Goal: Check status: Check status

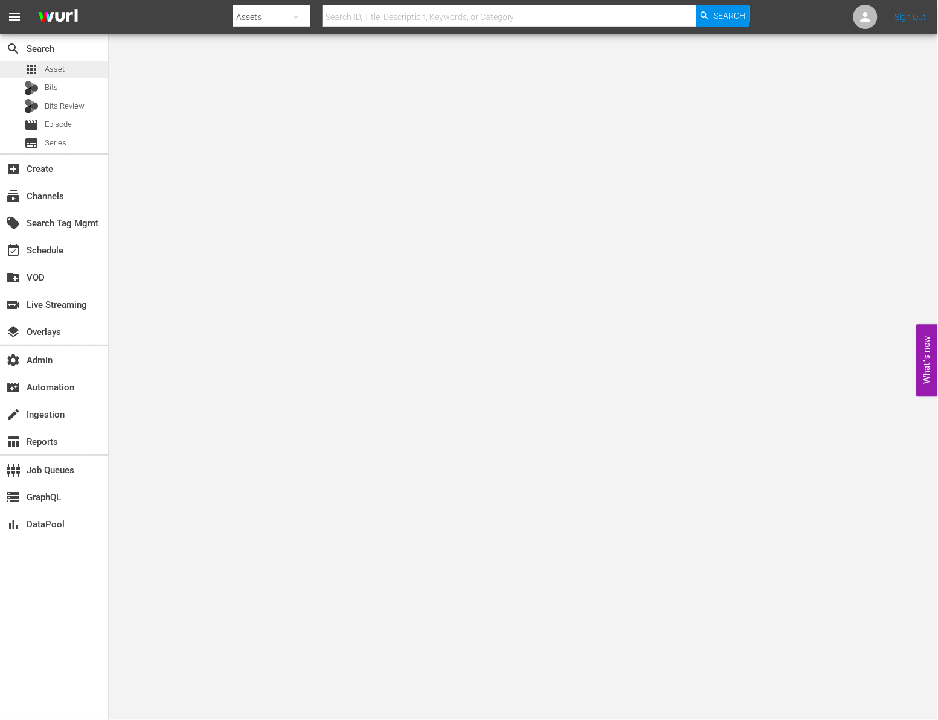
click at [70, 71] on div "apps Asset" at bounding box center [54, 69] width 108 height 17
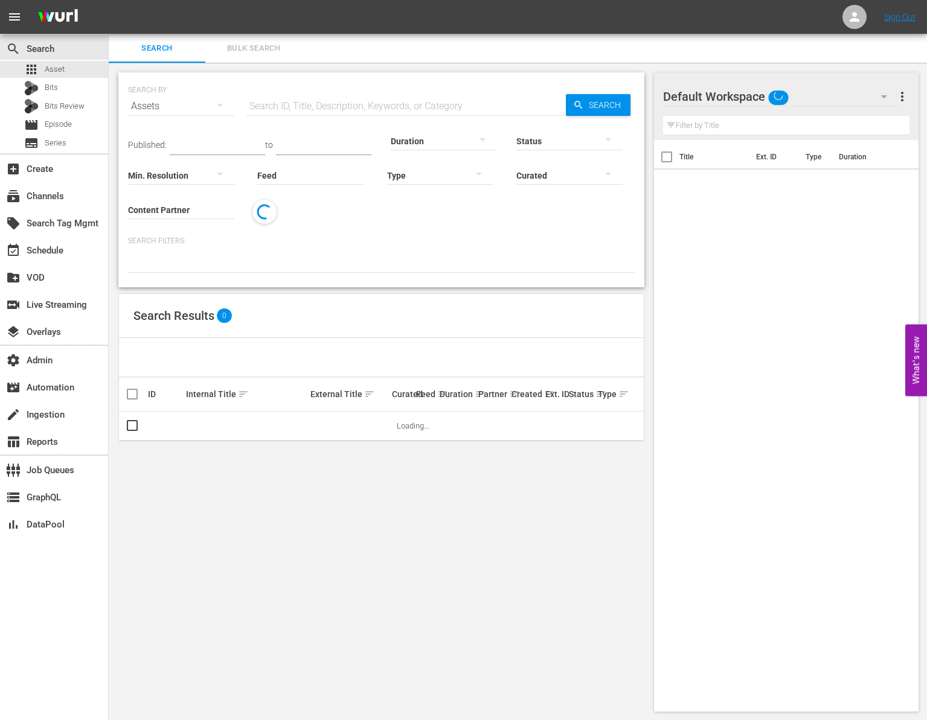
drag, startPoint x: 288, startPoint y: 107, endPoint x: 315, endPoint y: 108, distance: 27.2
click at [288, 107] on input "text" at bounding box center [405, 106] width 319 height 29
click at [395, 100] on input "text" at bounding box center [405, 106] width 319 height 29
click at [399, 100] on input "text" at bounding box center [405, 106] width 319 height 29
click at [374, 523] on div "SEARCH BY Search By Assets Search ID, Title, Description, Keywords, or Category…" at bounding box center [381, 392] width 545 height 659
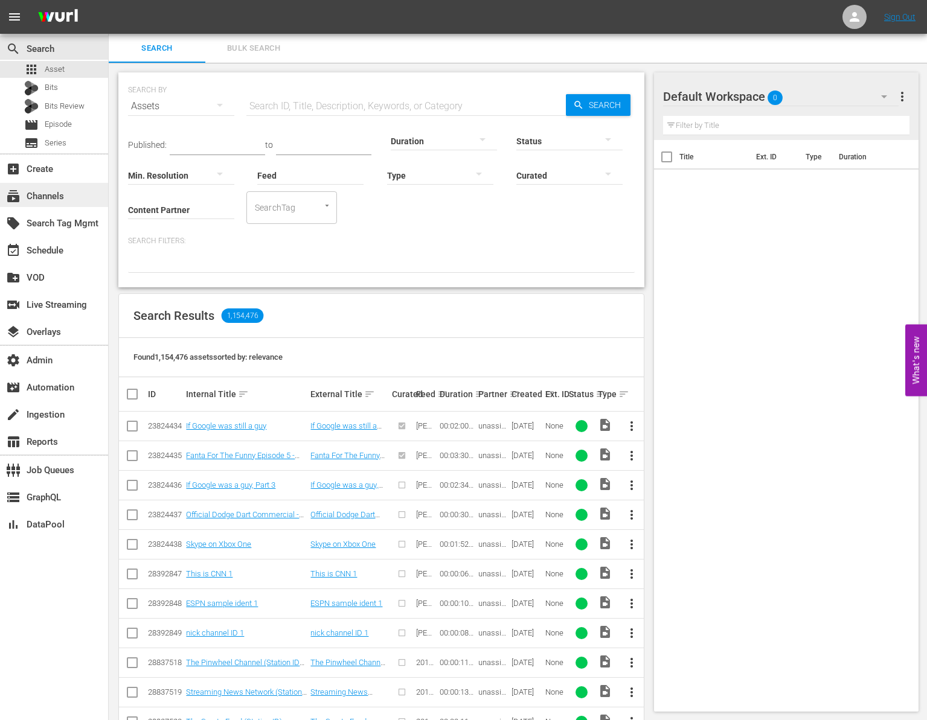
click at [51, 189] on div "subscriptions Channels" at bounding box center [34, 194] width 68 height 11
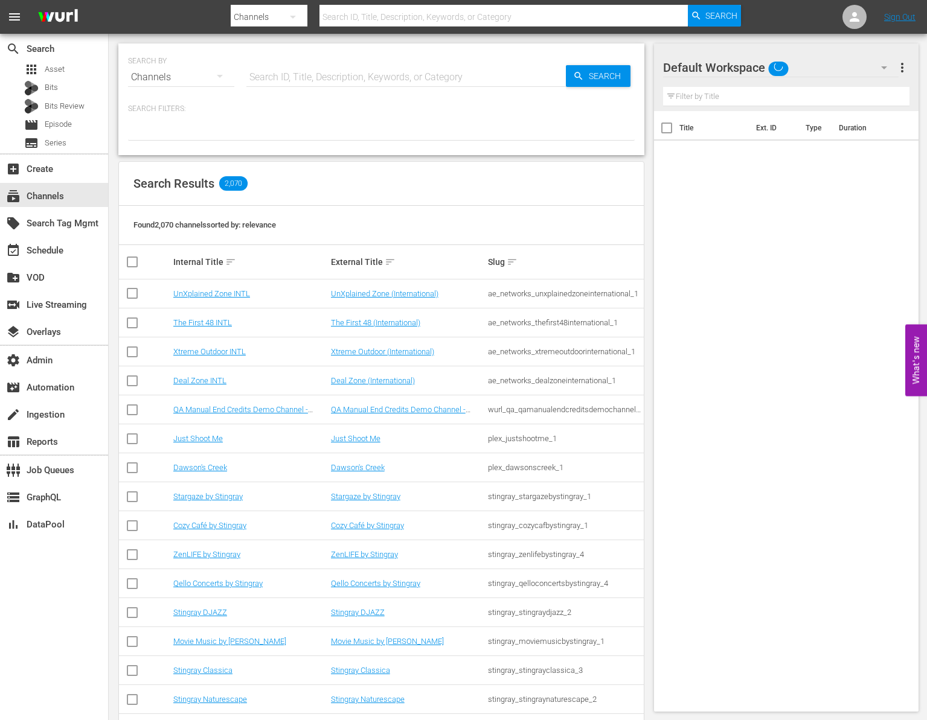
click at [299, 76] on input "text" at bounding box center [405, 77] width 319 height 29
paste input "amc_amcpresents_1"
type input "amc_amcpresents_1"
drag, startPoint x: 618, startPoint y: 85, endPoint x: 612, endPoint y: 82, distance: 6.8
click at [617, 84] on span "Search" at bounding box center [607, 76] width 46 height 22
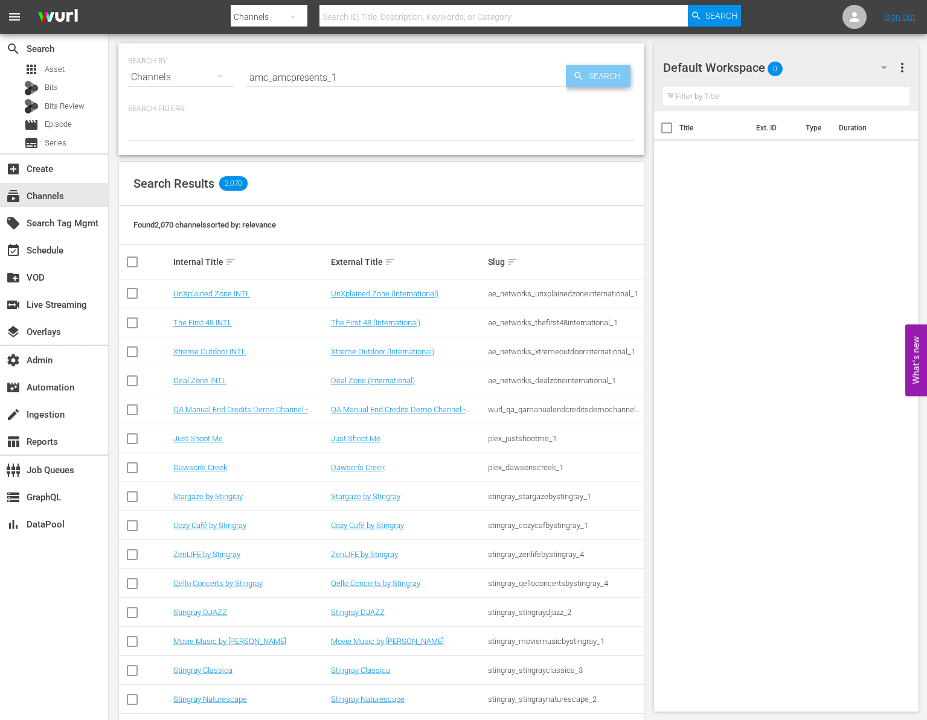
type input "amc_amcpresents_1"
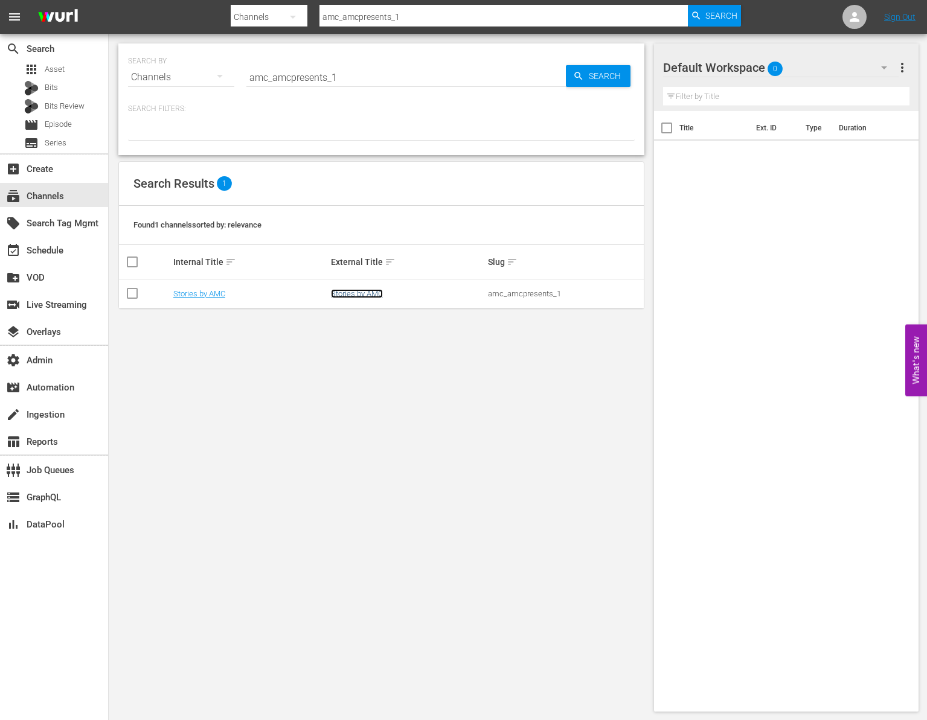
click at [350, 295] on link "Stories by AMC" at bounding box center [357, 293] width 52 height 9
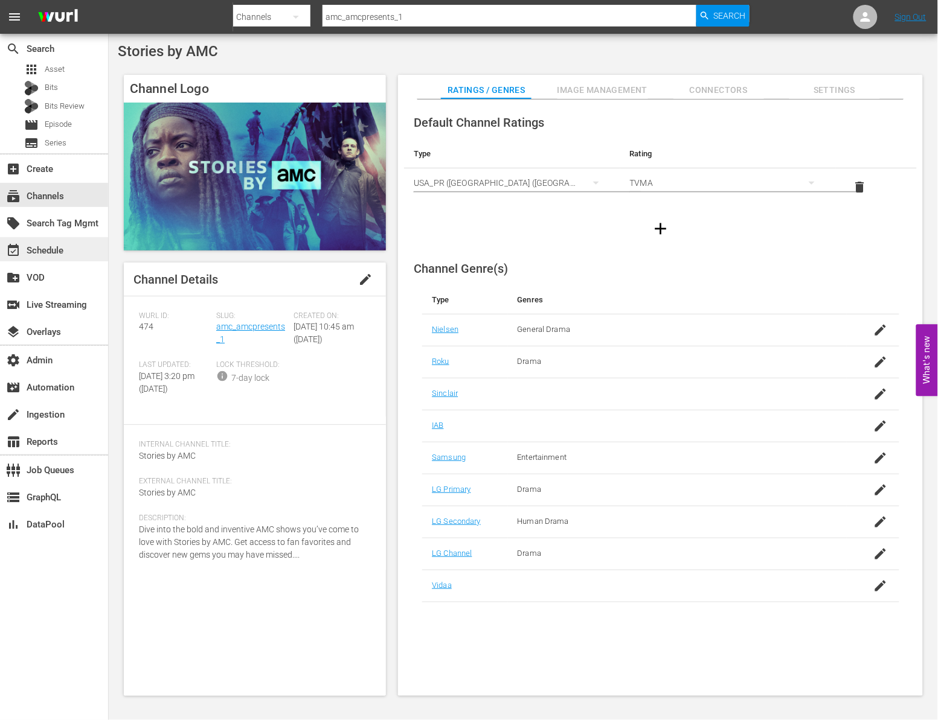
click at [54, 246] on div "event_available Schedule" at bounding box center [34, 248] width 68 height 11
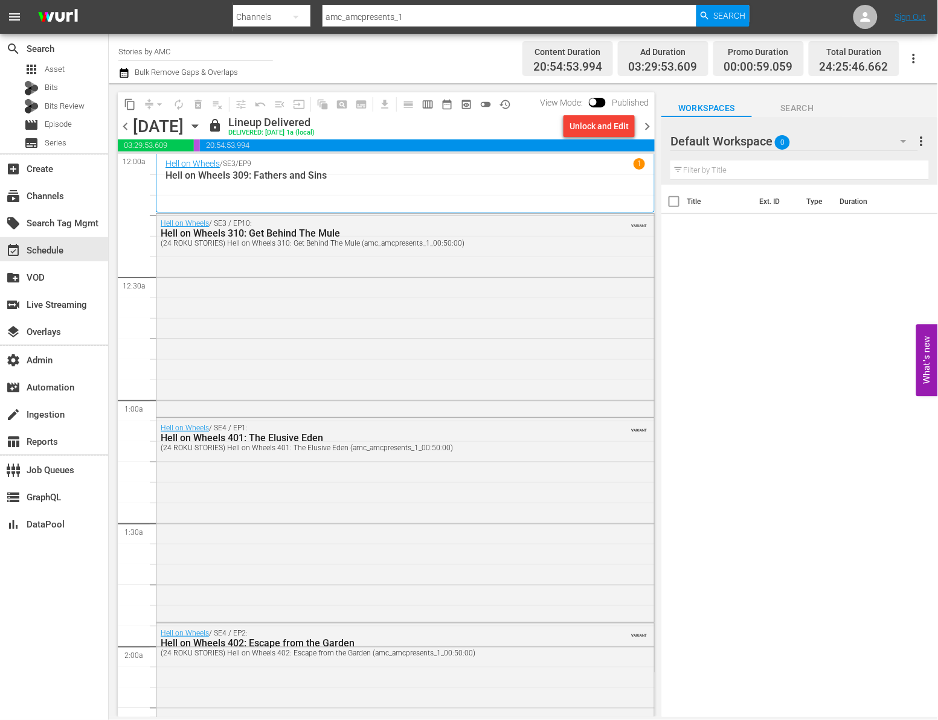
click at [651, 121] on span "chevron_right" at bounding box center [646, 126] width 15 height 15
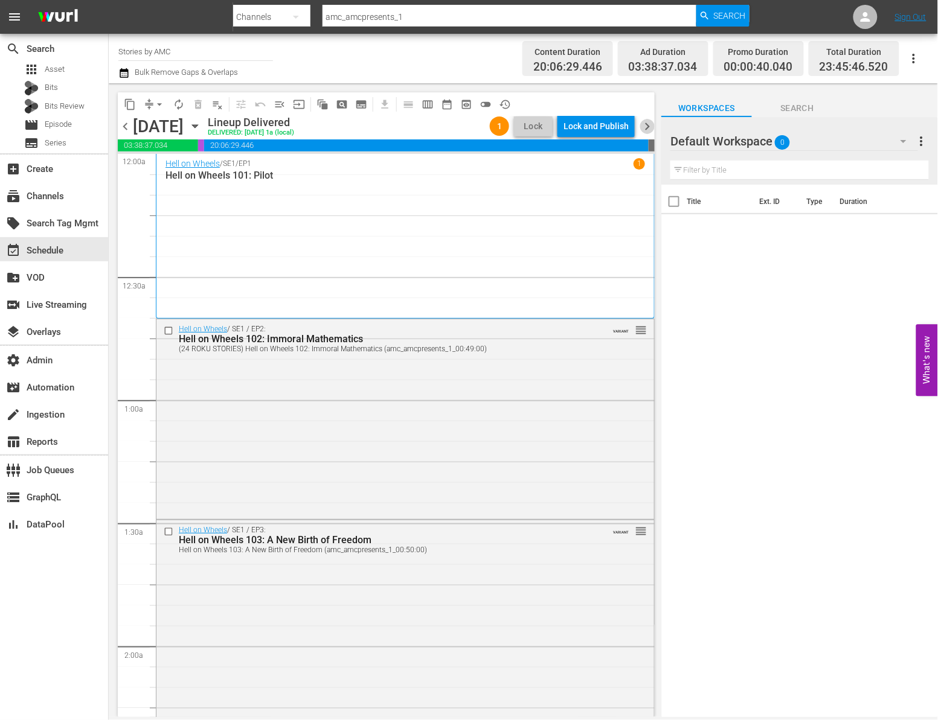
click at [644, 129] on span "chevron_right" at bounding box center [646, 126] width 15 height 15
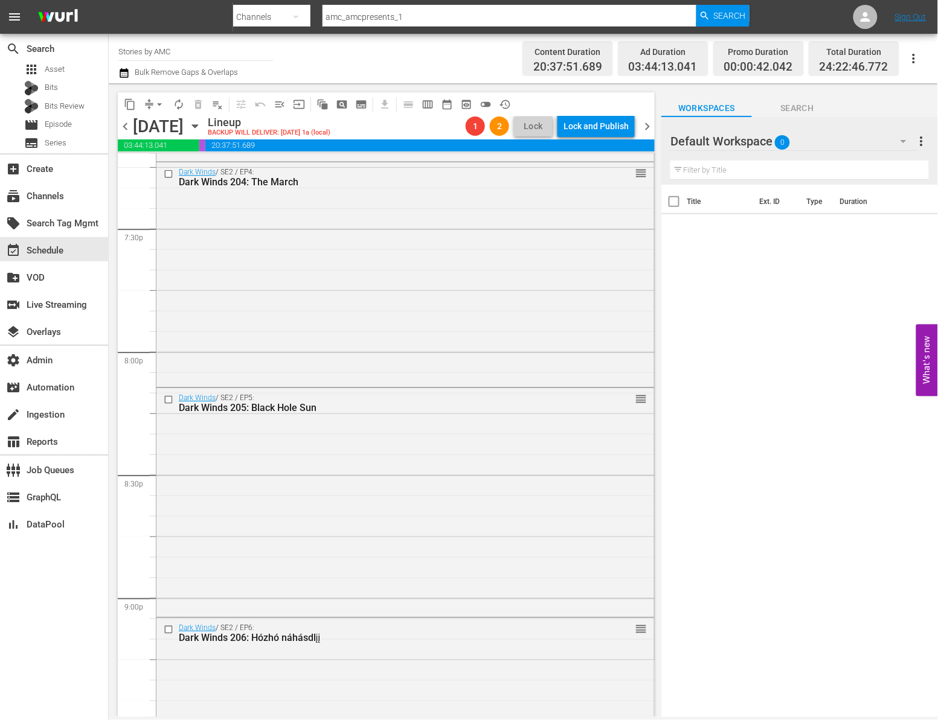
scroll to position [5548, 0]
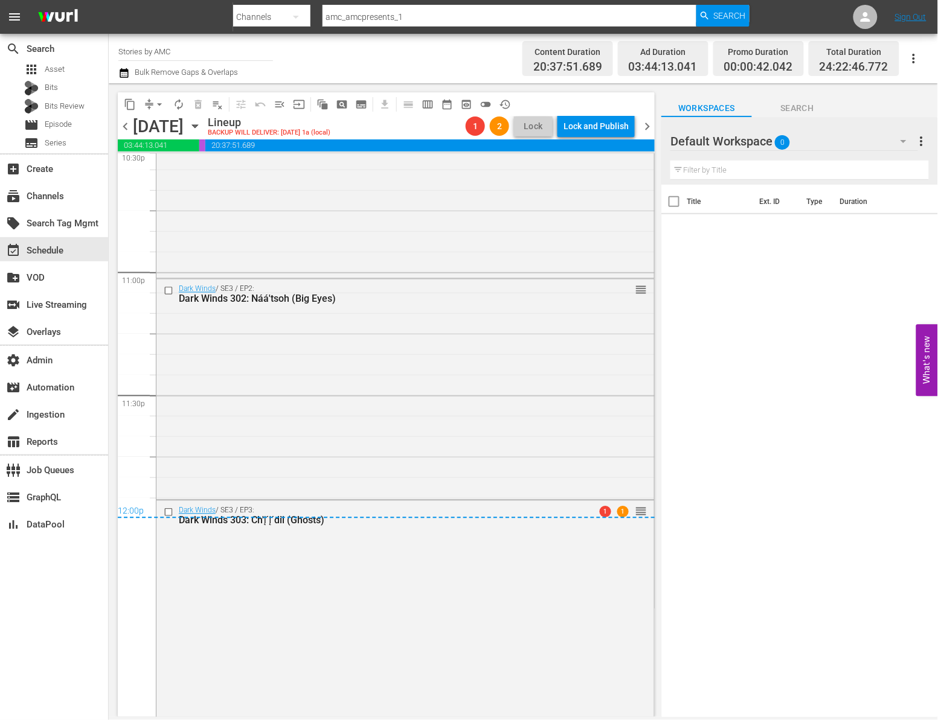
click at [374, 567] on div "Dark Winds / SE3 / EP3: Dark Winds 303: Ch'į´į´dii (Ghosts) 1 1 reorder" at bounding box center [405, 608] width 498 height 214
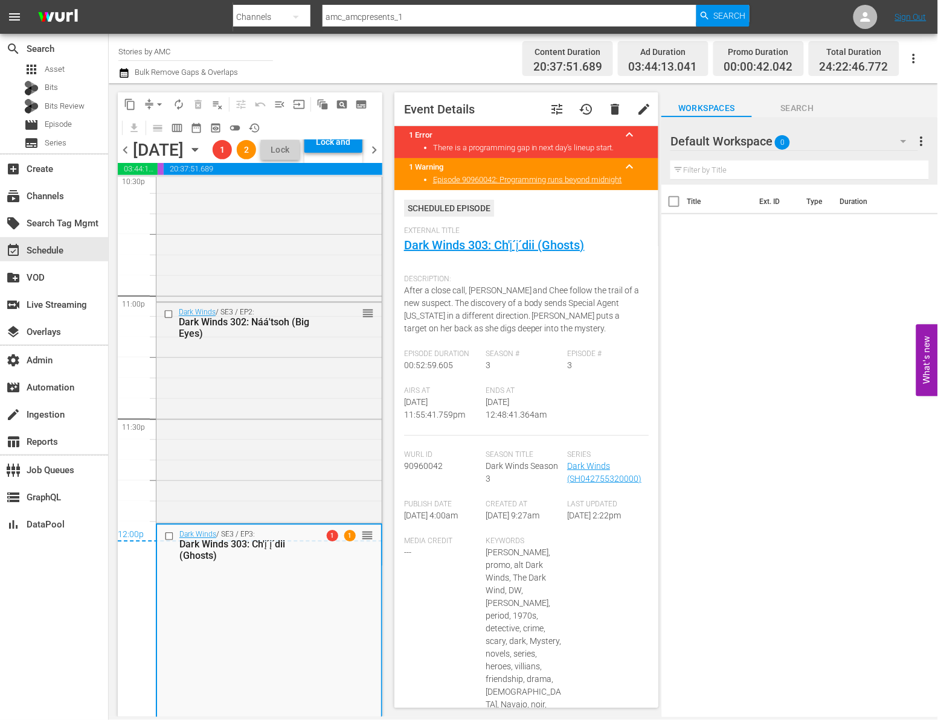
click at [760, 302] on div "Title Ext. ID Type Duration" at bounding box center [799, 452] width 277 height 534
